Goal: Task Accomplishment & Management: Manage account settings

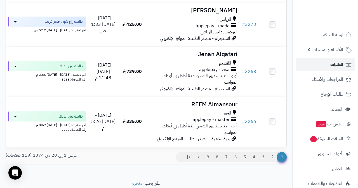
scroll to position [877, 0]
click at [273, 152] on link "2" at bounding box center [273, 157] width 10 height 10
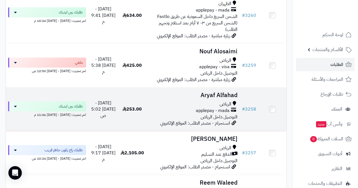
scroll to position [319, 0]
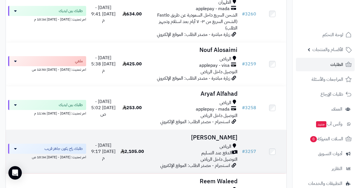
click at [218, 134] on h3 "[PERSON_NAME]" at bounding box center [193, 137] width 89 height 6
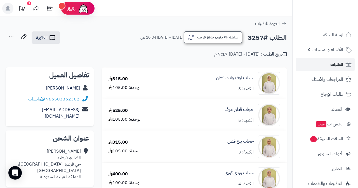
click at [207, 35] on button "طلبك راح يكون جاهز قريب" at bounding box center [213, 37] width 58 height 12
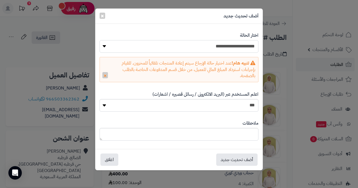
select select "*"
click at [229, 155] on button "أضف تحديث جديد" at bounding box center [236, 159] width 41 height 12
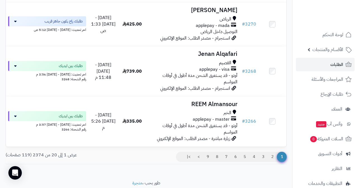
scroll to position [877, 0]
click at [273, 152] on link "2" at bounding box center [273, 157] width 10 height 10
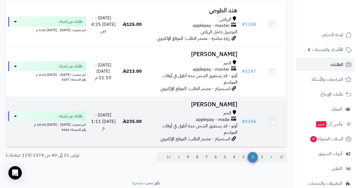
scroll to position [883, 0]
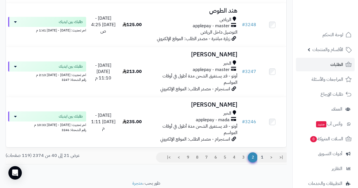
click at [264, 152] on link "1" at bounding box center [263, 157] width 10 height 10
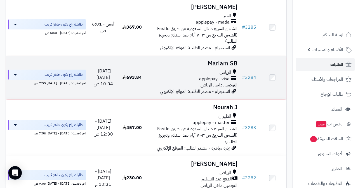
scroll to position [186, 0]
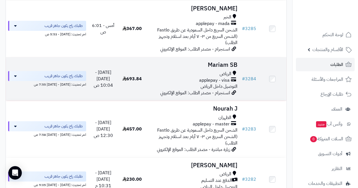
click at [223, 62] on h3 "Mariam SB" at bounding box center [193, 65] width 89 height 6
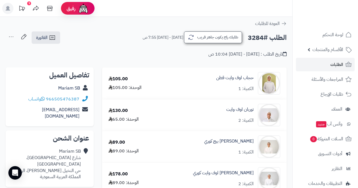
click at [216, 38] on button "طلبك راح يكون جاهز قريب" at bounding box center [213, 37] width 58 height 12
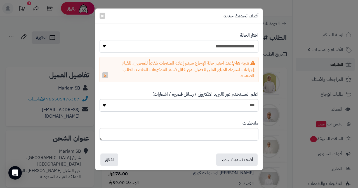
select select "*"
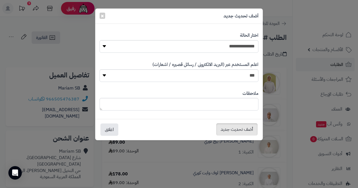
click at [230, 123] on button "أضف تحديث جديد" at bounding box center [236, 129] width 41 height 12
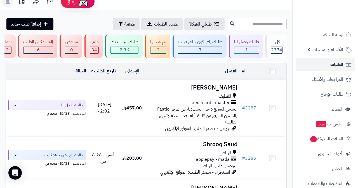
scroll to position [1, 0]
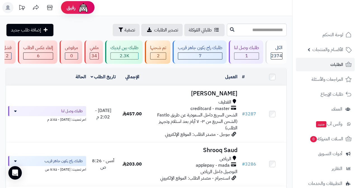
click at [194, 59] on div "طلبك راح يكون جاهز قريب 7" at bounding box center [200, 51] width 54 height 23
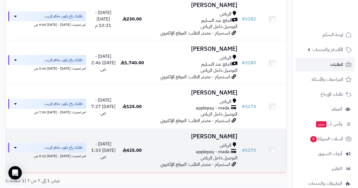
scroll to position [245, 0]
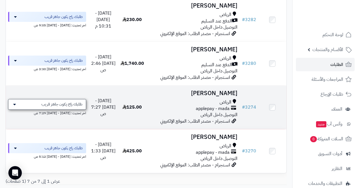
click at [70, 101] on span "طلبك راح يكون جاهز قريب" at bounding box center [61, 104] width 41 height 6
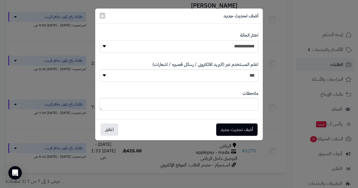
select select "*"
click at [229, 125] on button "أضف تحديث جديد" at bounding box center [236, 129] width 41 height 12
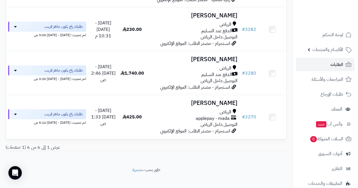
scroll to position [235, 0]
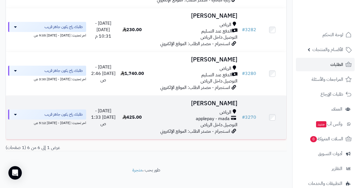
click at [226, 100] on h3 "[PERSON_NAME]" at bounding box center [193, 103] width 89 height 6
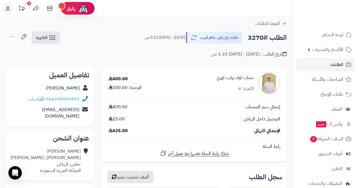
click at [323, 64] on link "الطلبات" at bounding box center [325, 64] width 59 height 13
